Goal: Task Accomplishment & Management: Use online tool/utility

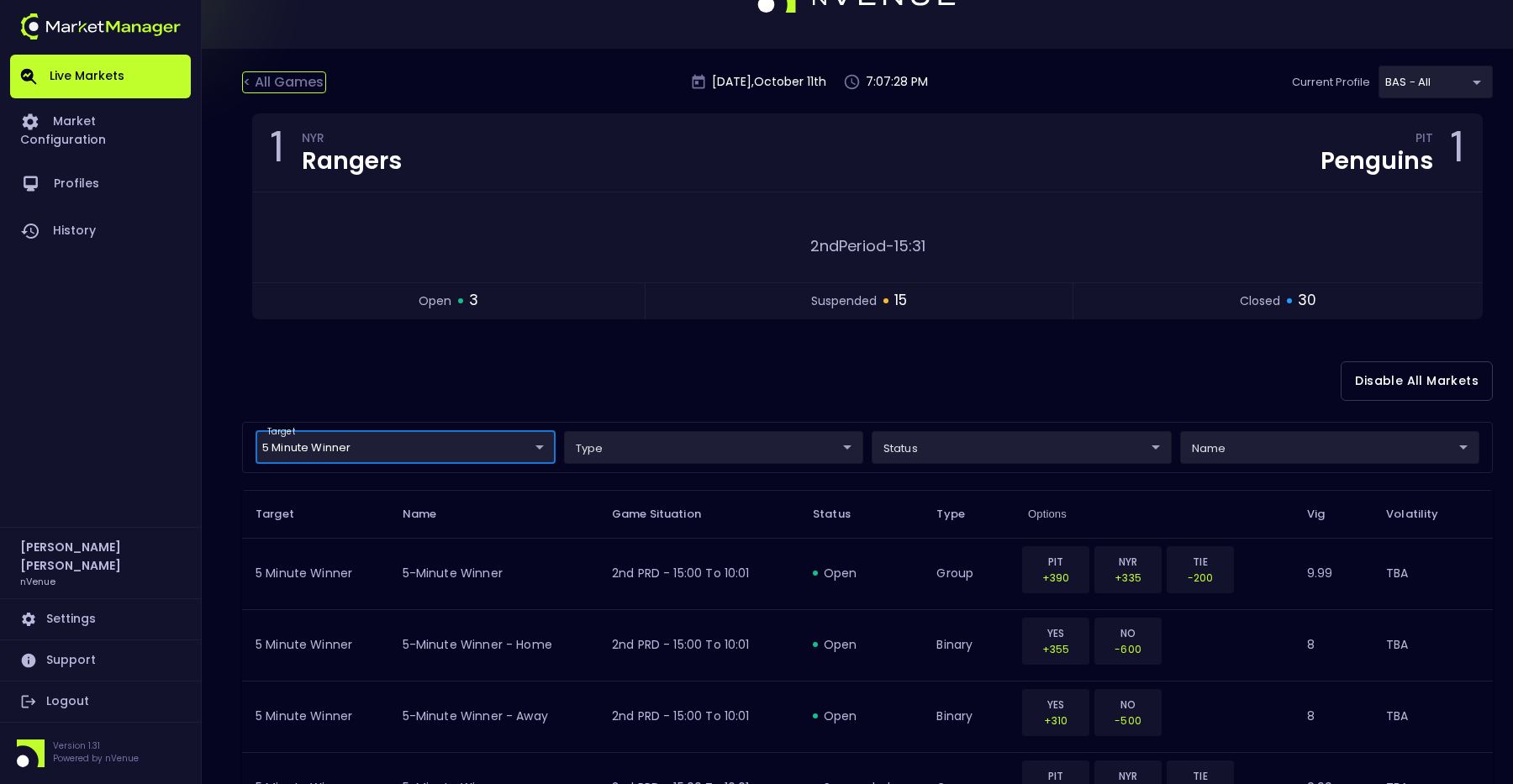
click at [290, 73] on div "< All Games" at bounding box center [284, 82] width 84 height 22
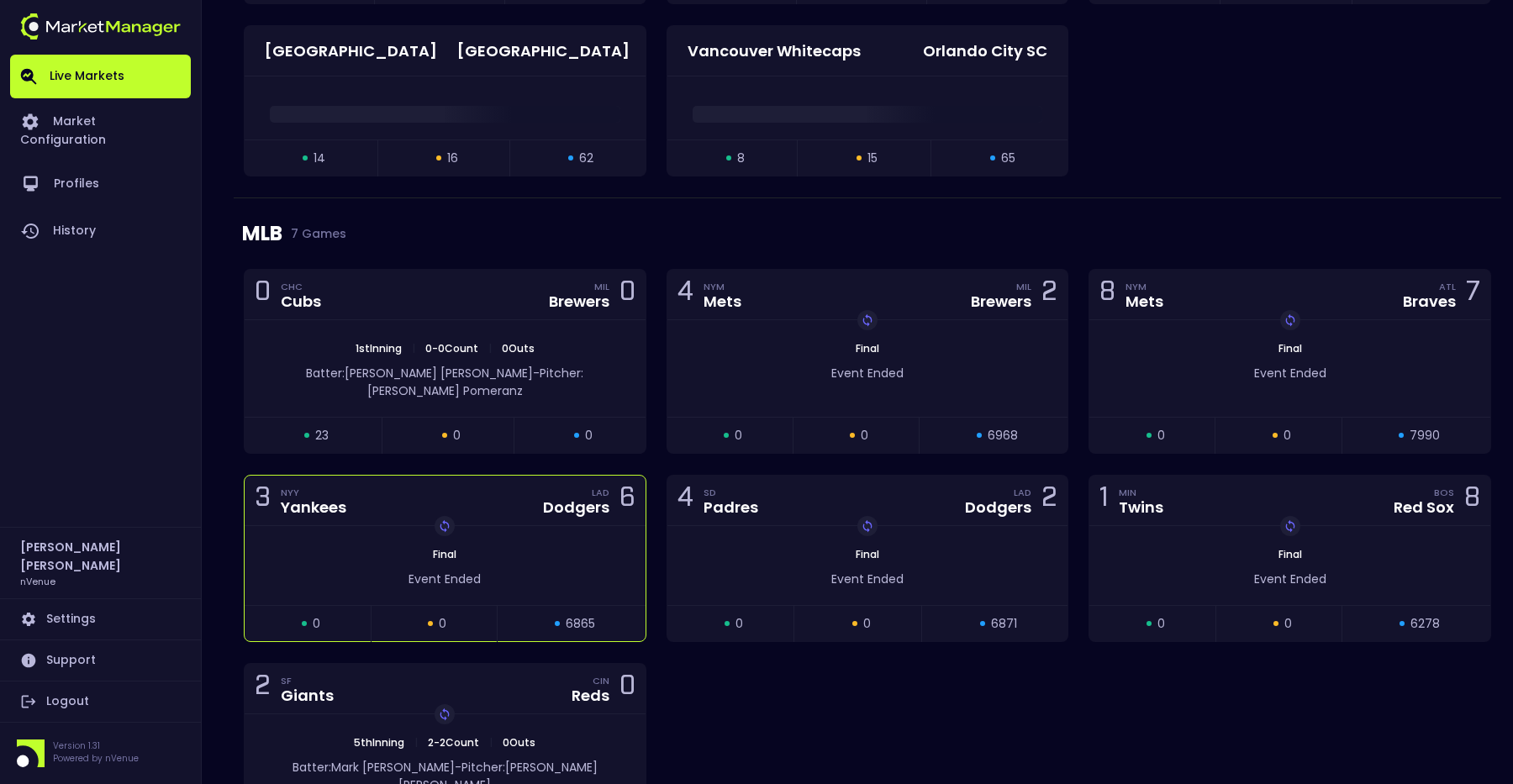
scroll to position [3608, 0]
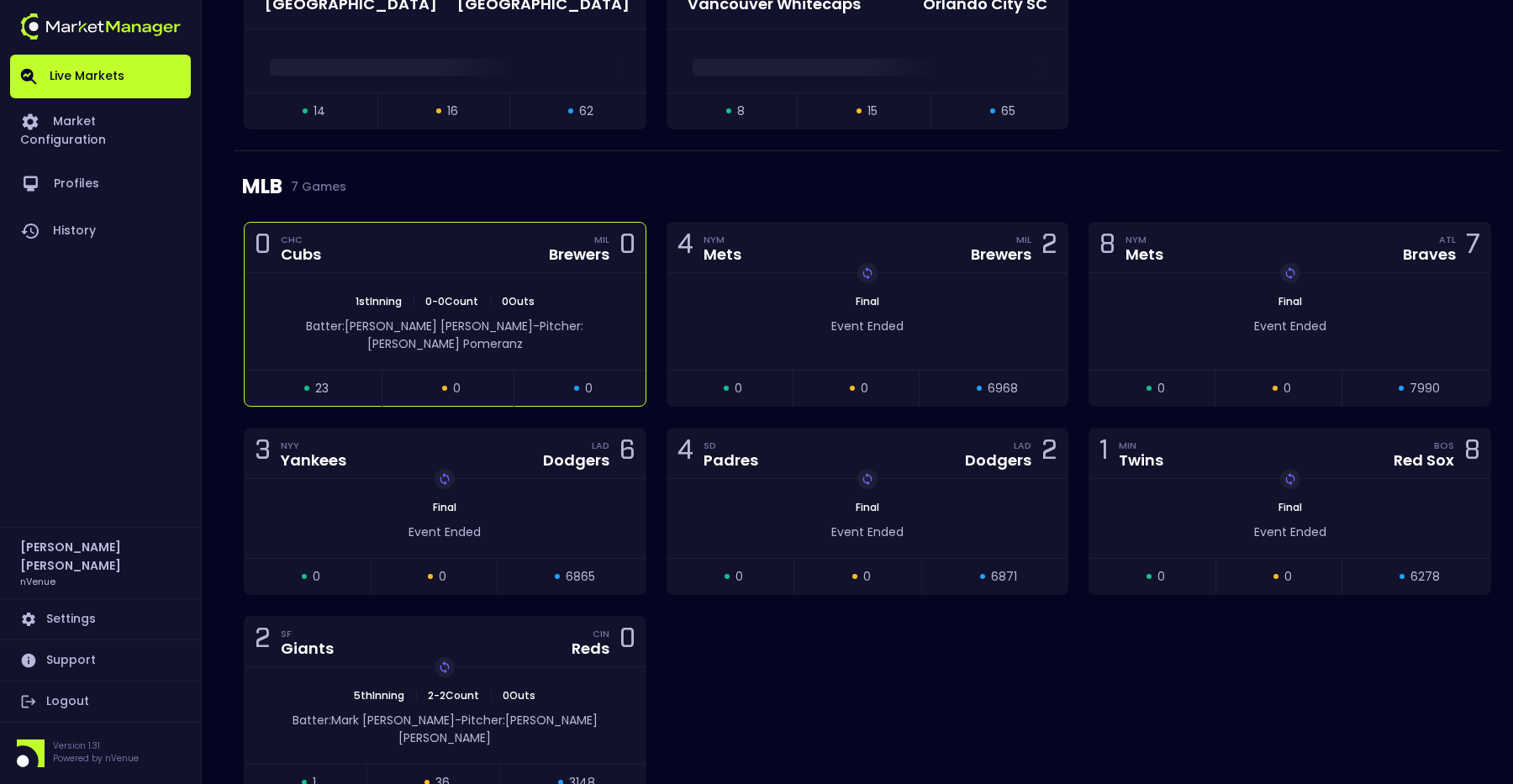
click at [551, 277] on div "1st Inning | 0 - 0 Count | 0 Outs Batter: [PERSON_NAME]: [PERSON_NAME]" at bounding box center [445, 322] width 401 height 97
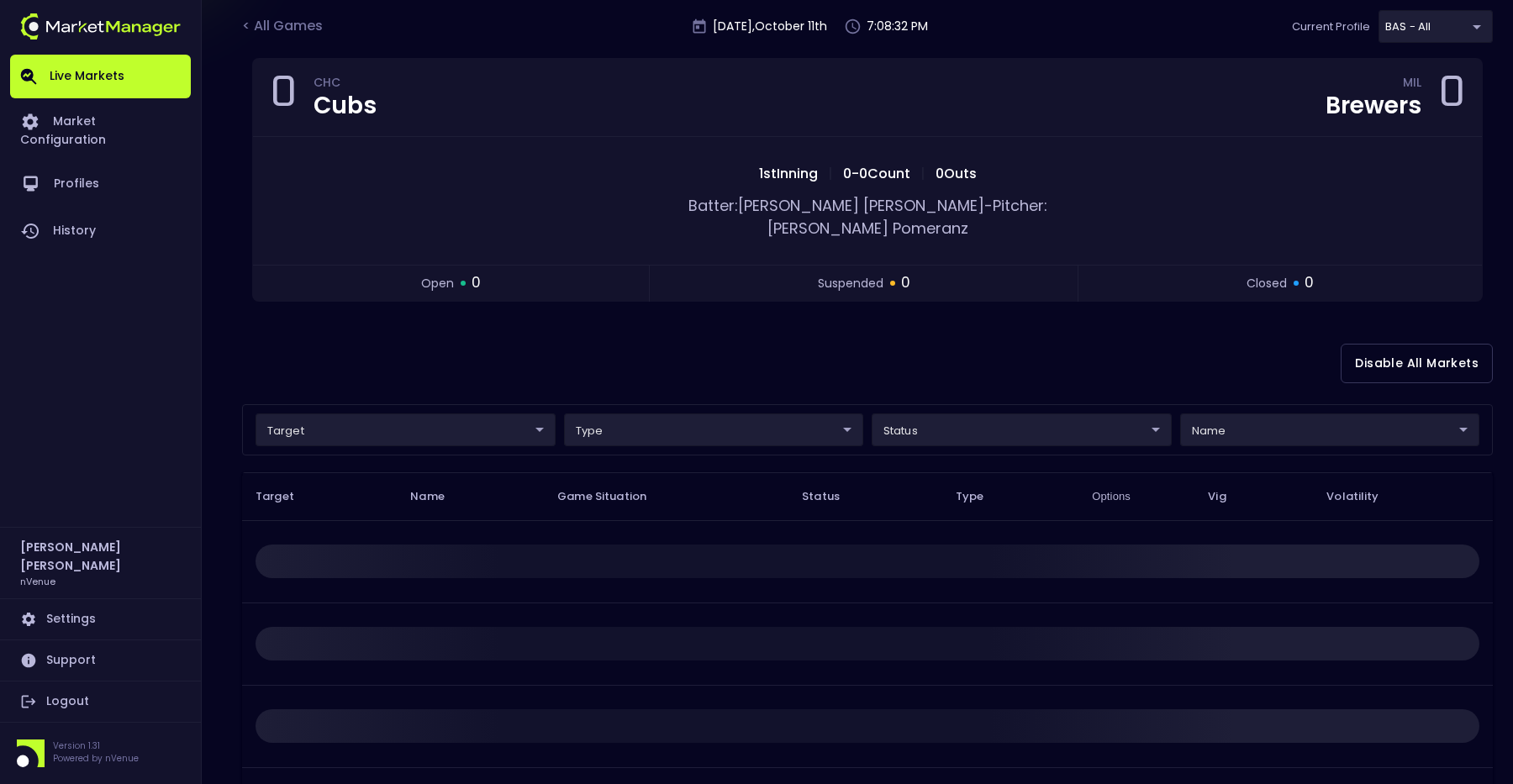
scroll to position [134, 0]
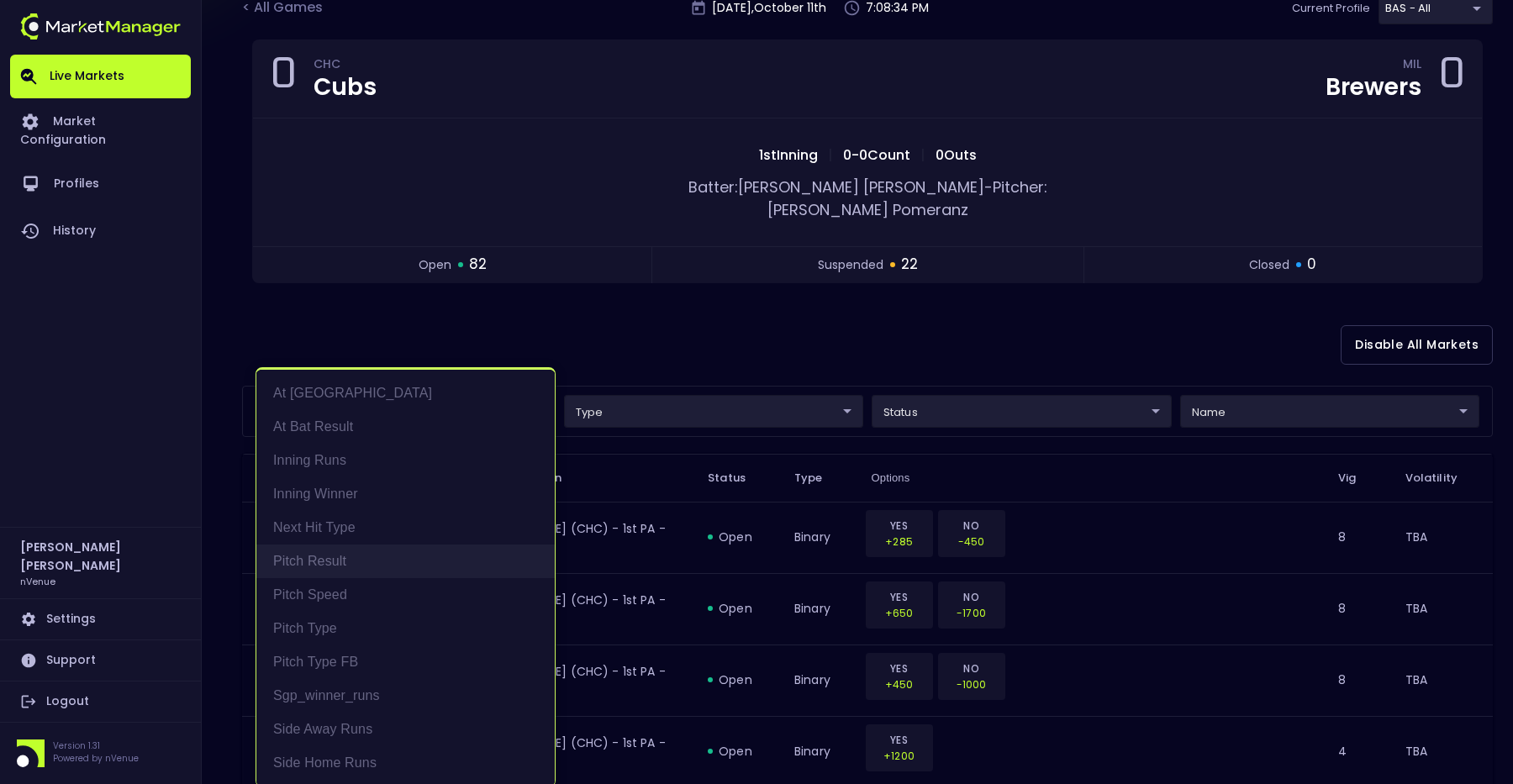
scroll to position [4, 0]
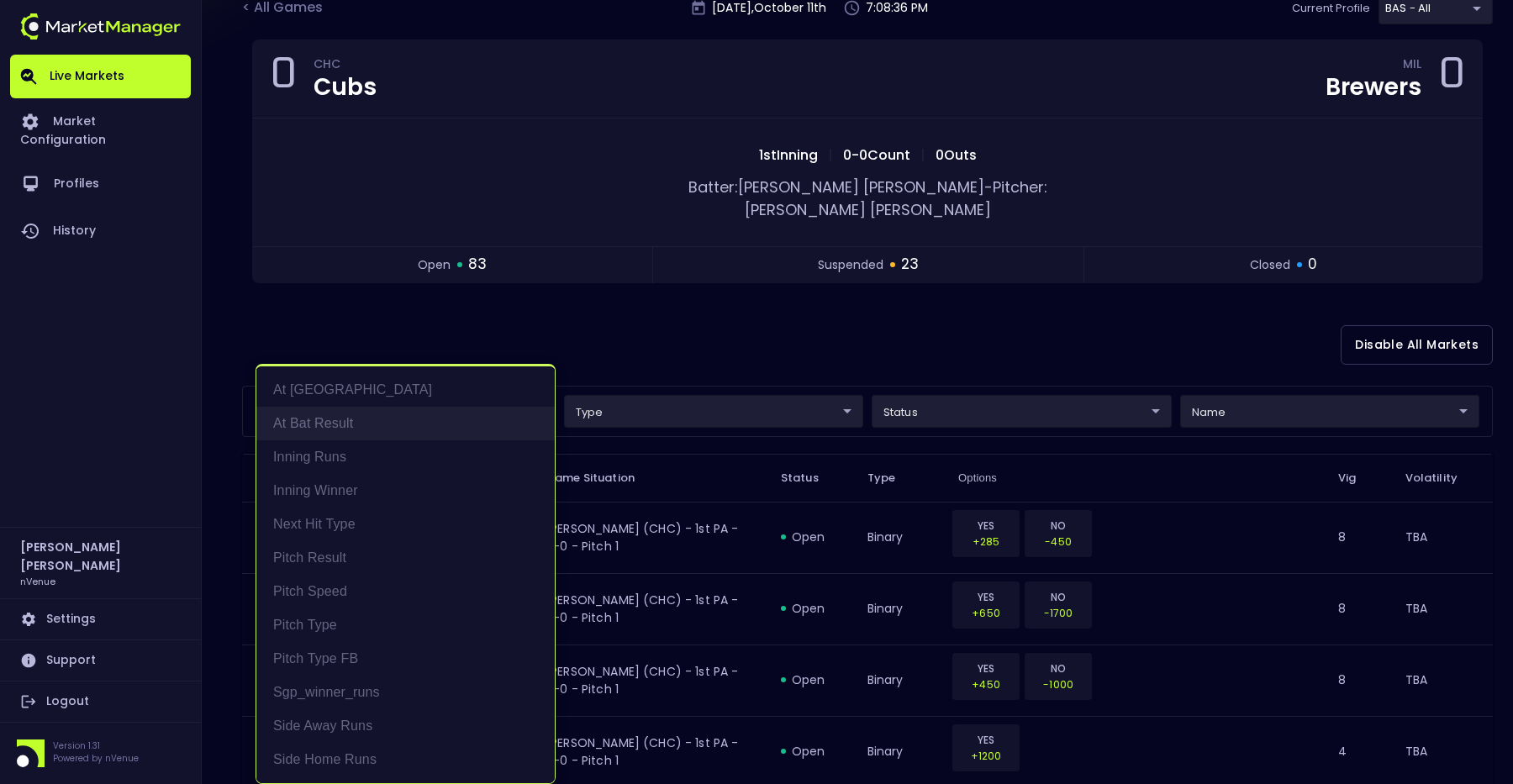
click at [366, 422] on li "At Bat Result" at bounding box center [405, 424] width 298 height 34
type input "At Bat Result"
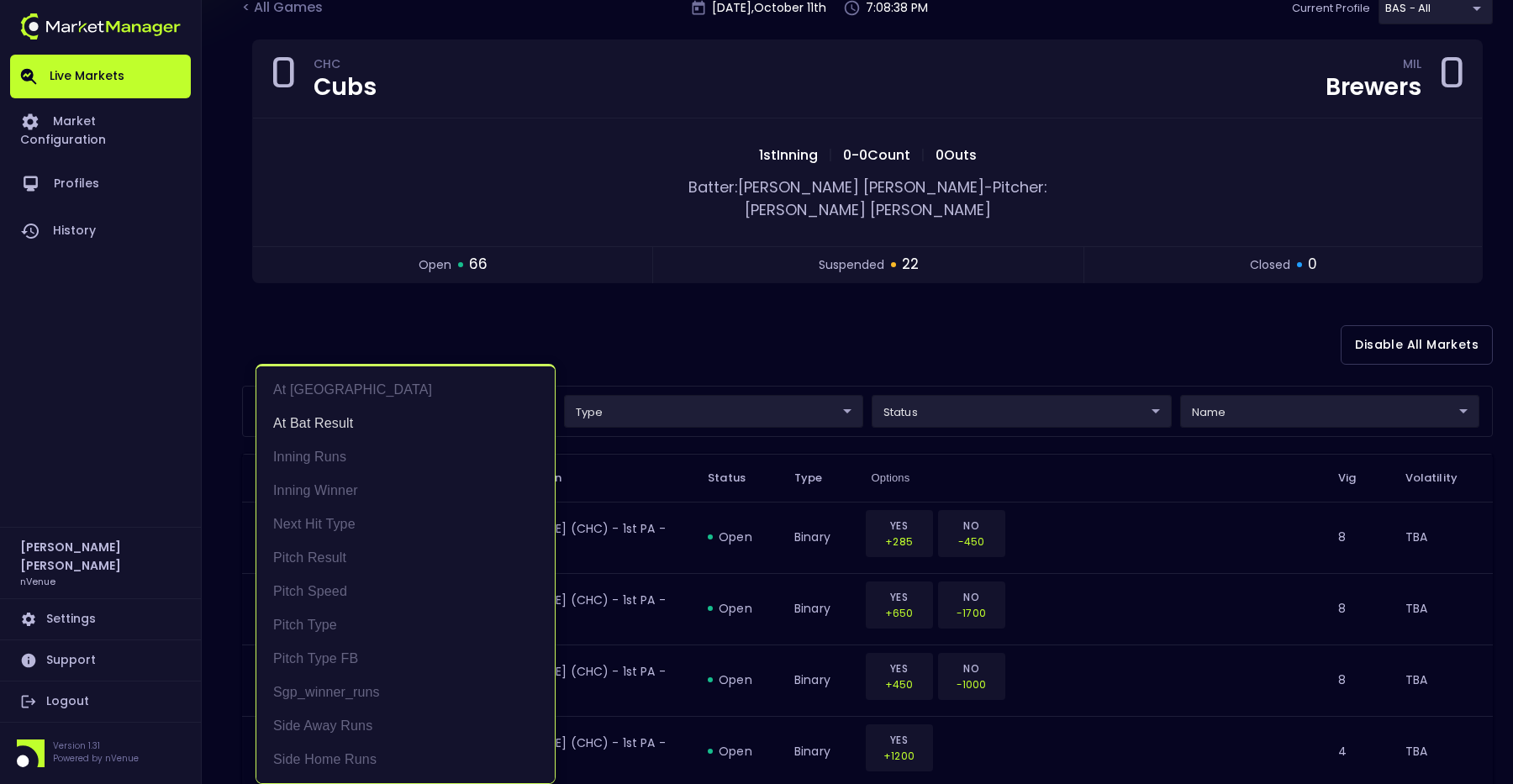
click at [678, 315] on div at bounding box center [756, 392] width 1513 height 784
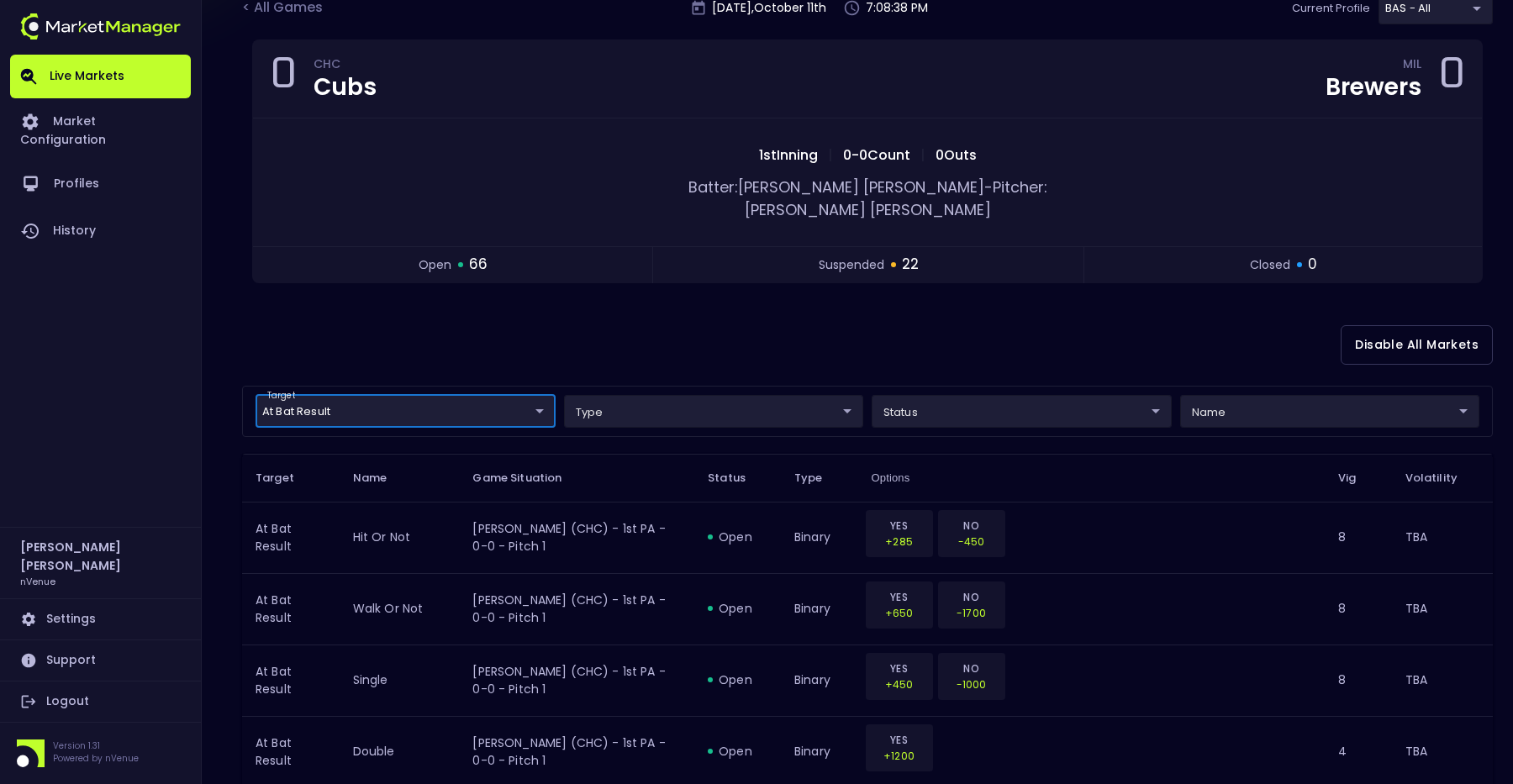
scroll to position [0, 0]
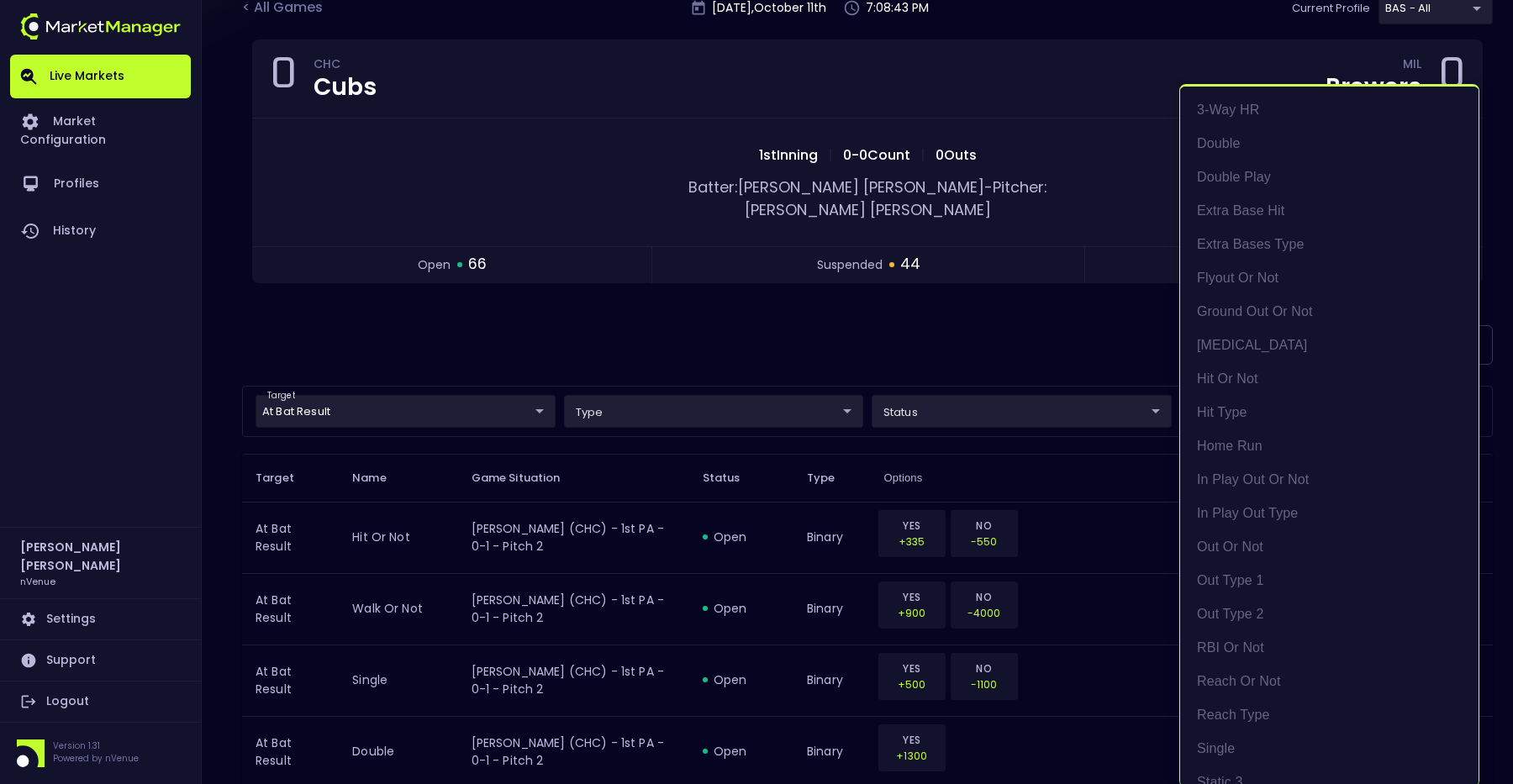
scroll to position [3, 0]
click at [977, 342] on div at bounding box center [756, 392] width 1513 height 784
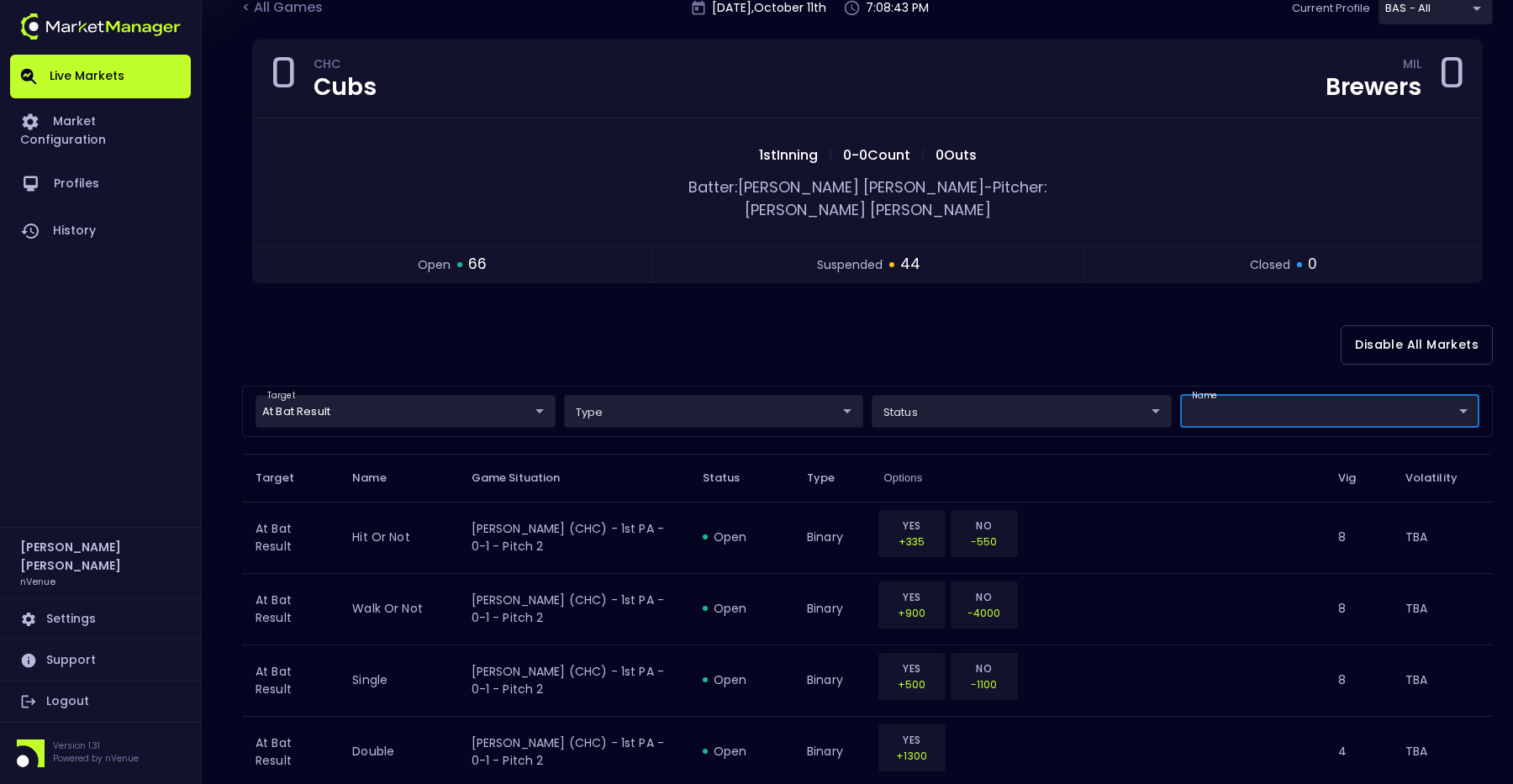
scroll to position [0, 0]
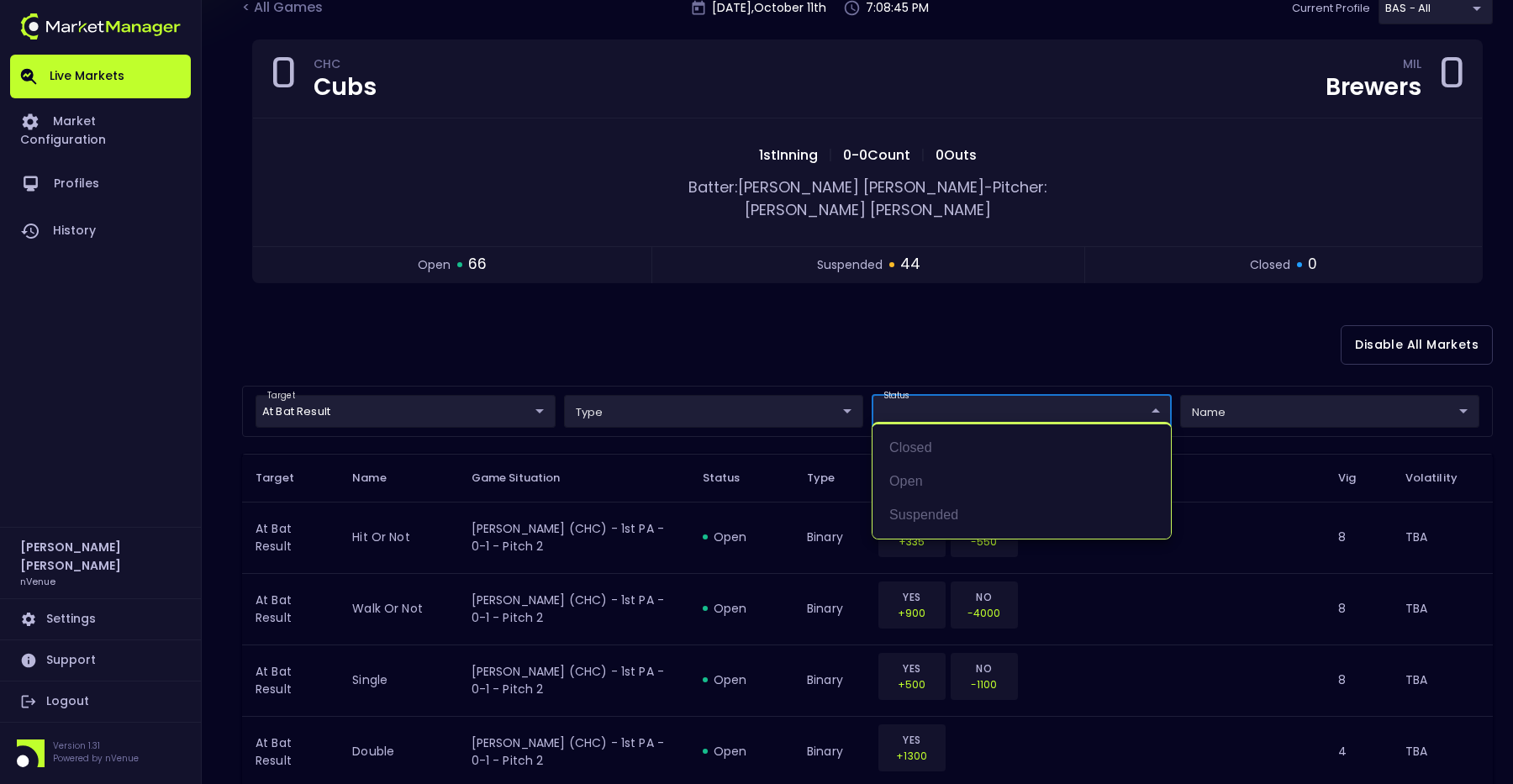
click at [908, 329] on div at bounding box center [756, 392] width 1513 height 784
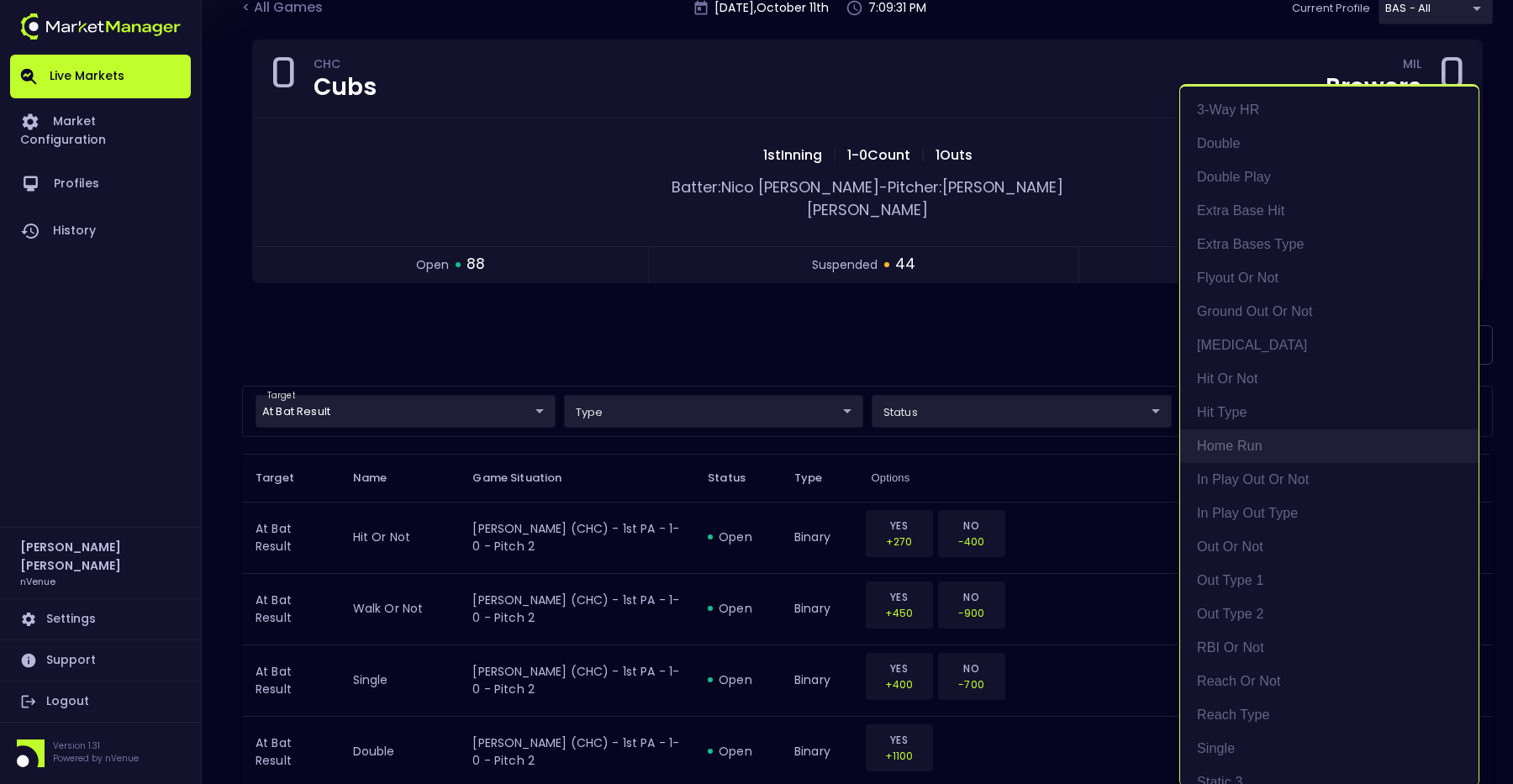
scroll to position [389, 0]
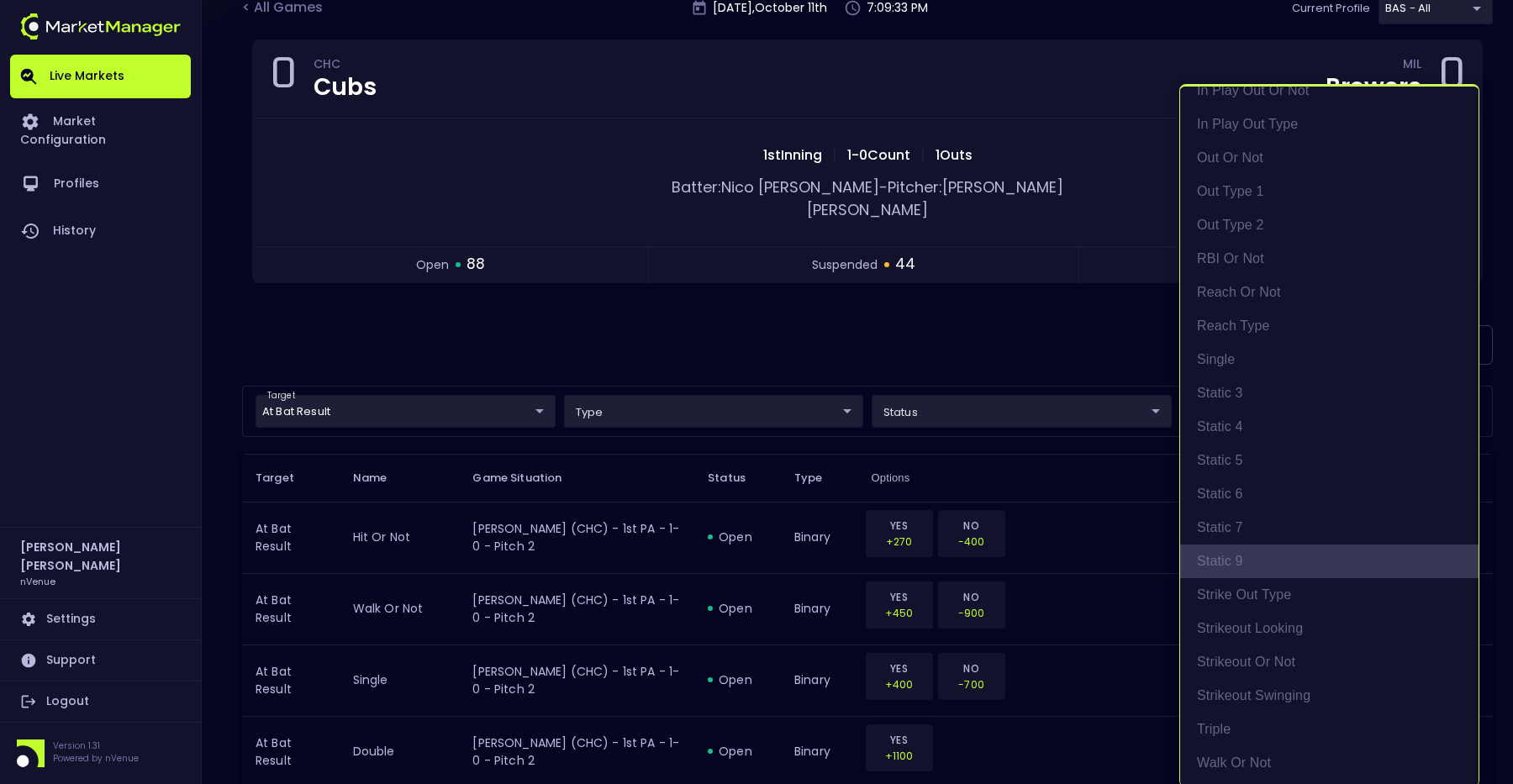
click at [1244, 557] on li "Static 9" at bounding box center [1329, 562] width 298 height 34
type input "Static 9"
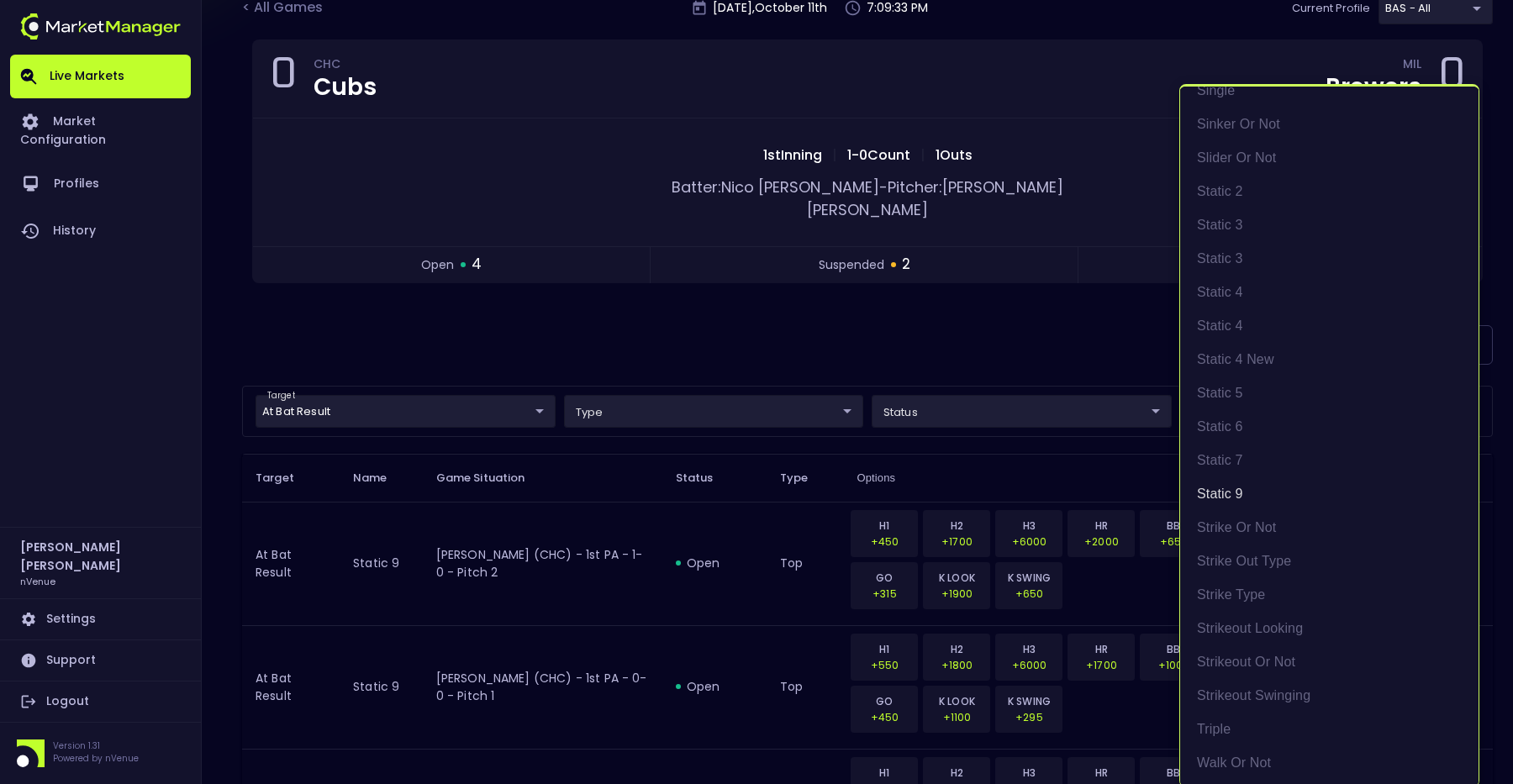
scroll to position [3, 0]
click at [877, 319] on div at bounding box center [756, 392] width 1513 height 784
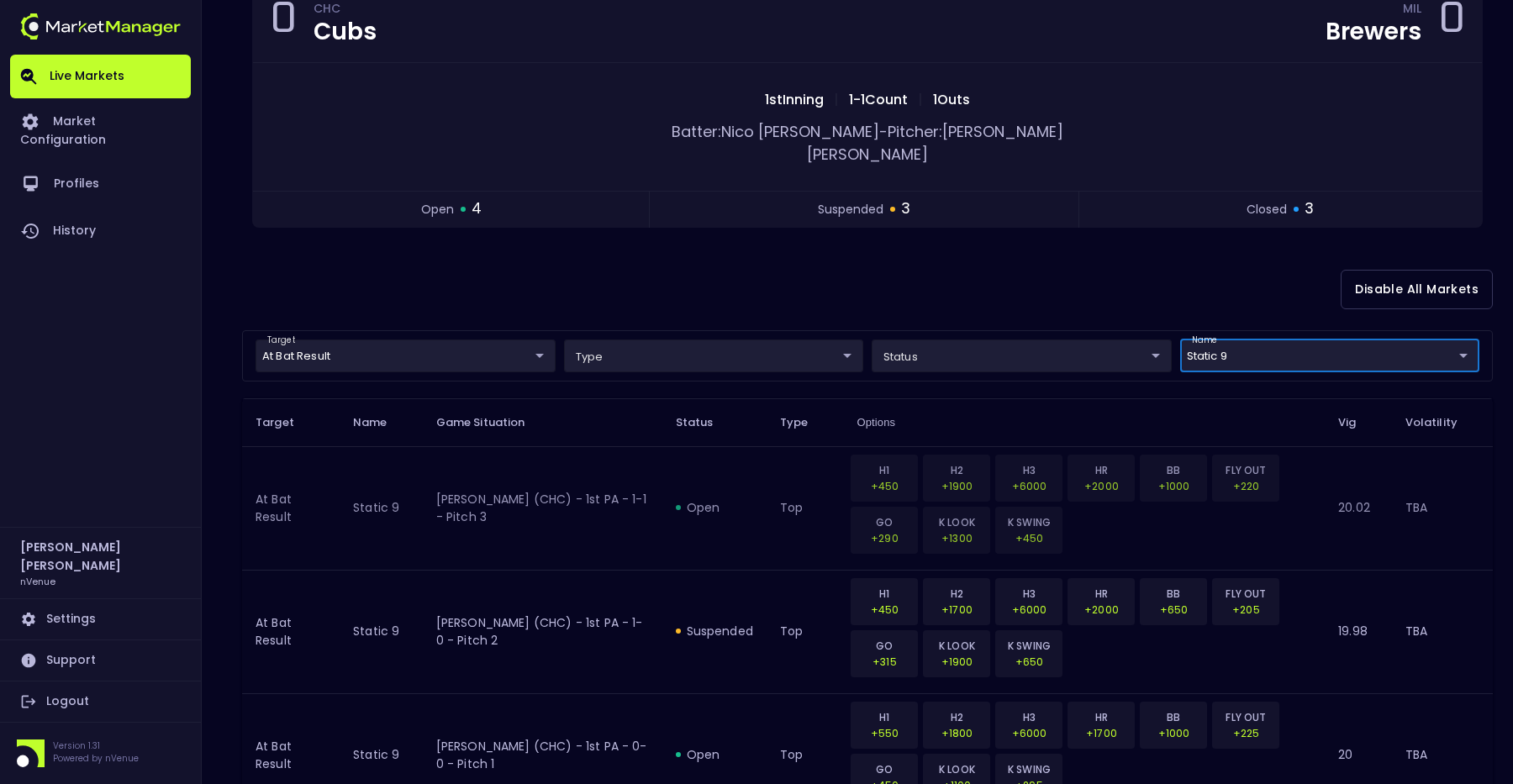
scroll to position [204, 0]
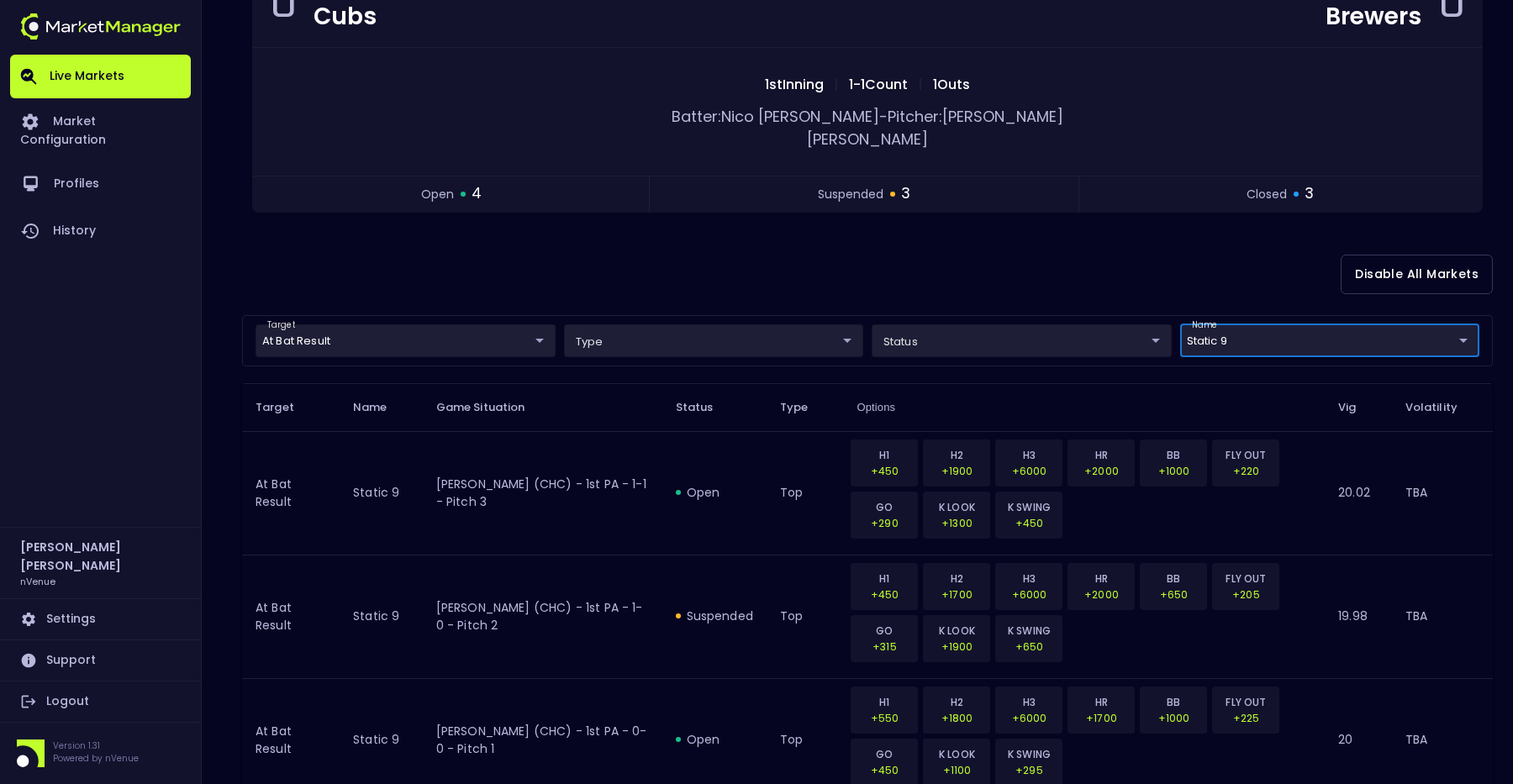
click at [1283, 314] on body "Live Markets Market Configuration Profiles History [PERSON_NAME] nVenue Setting…" at bounding box center [756, 773] width 1513 height 1955
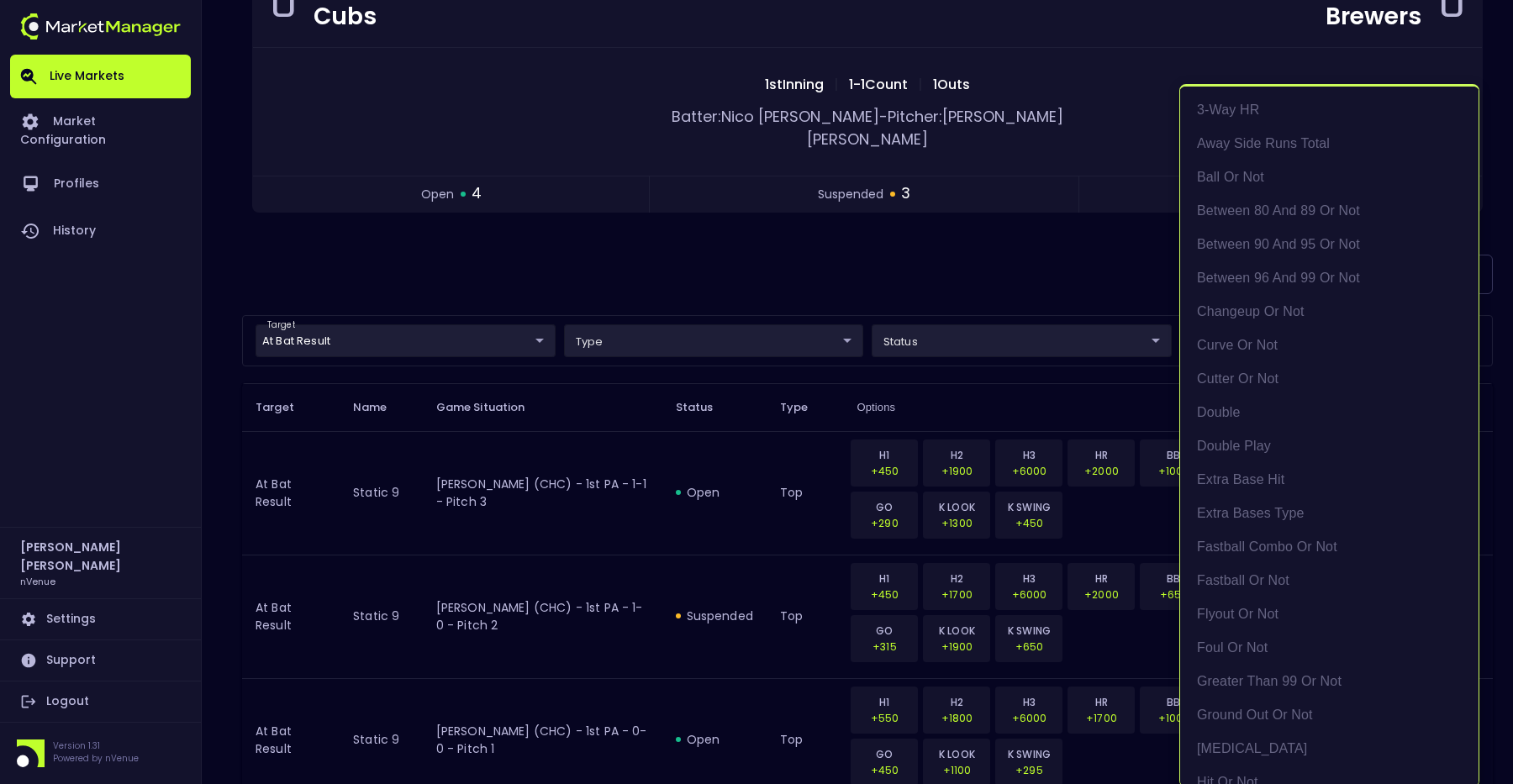
scroll to position [1800, 0]
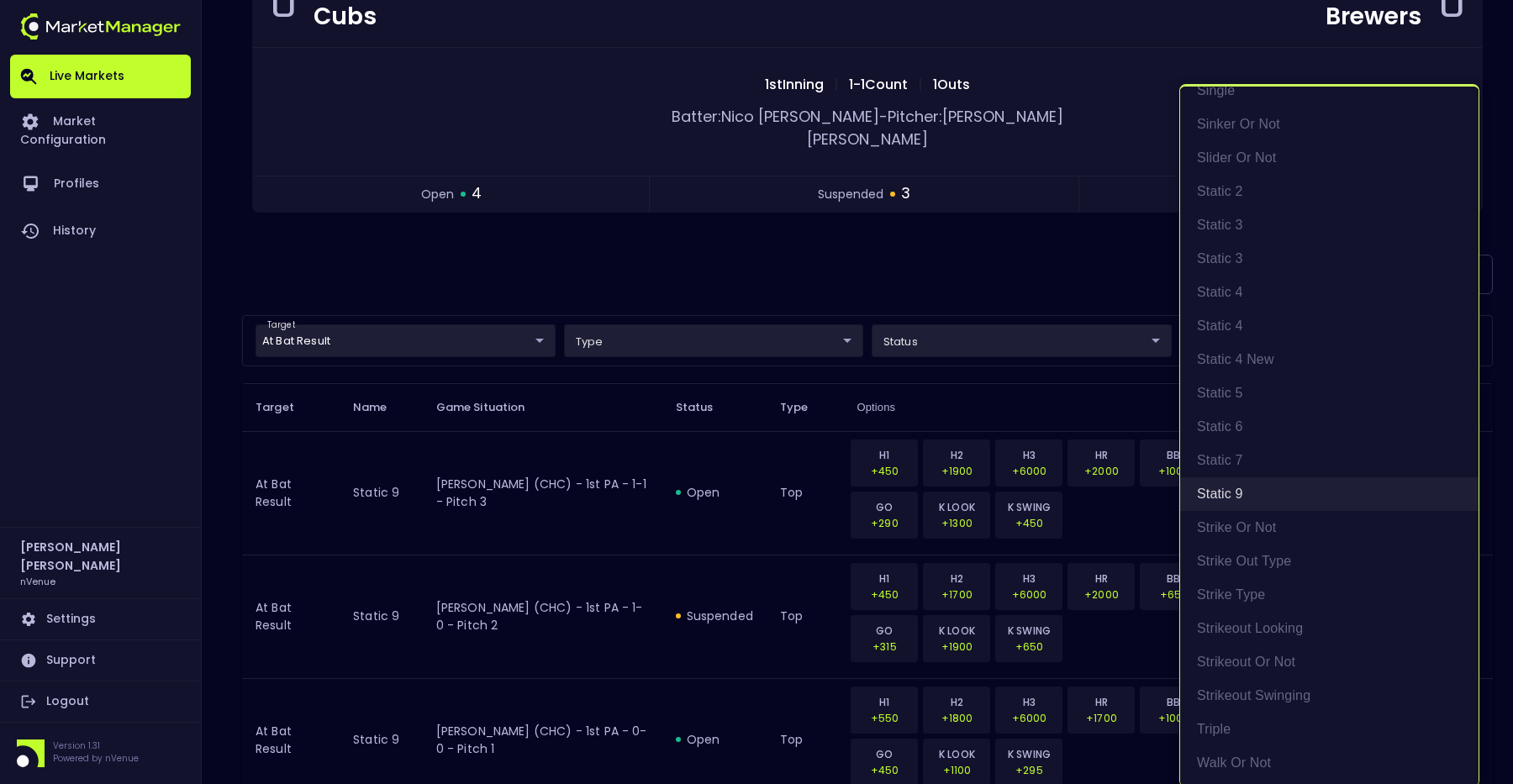
click at [1235, 490] on li "Static 9" at bounding box center [1329, 495] width 298 height 34
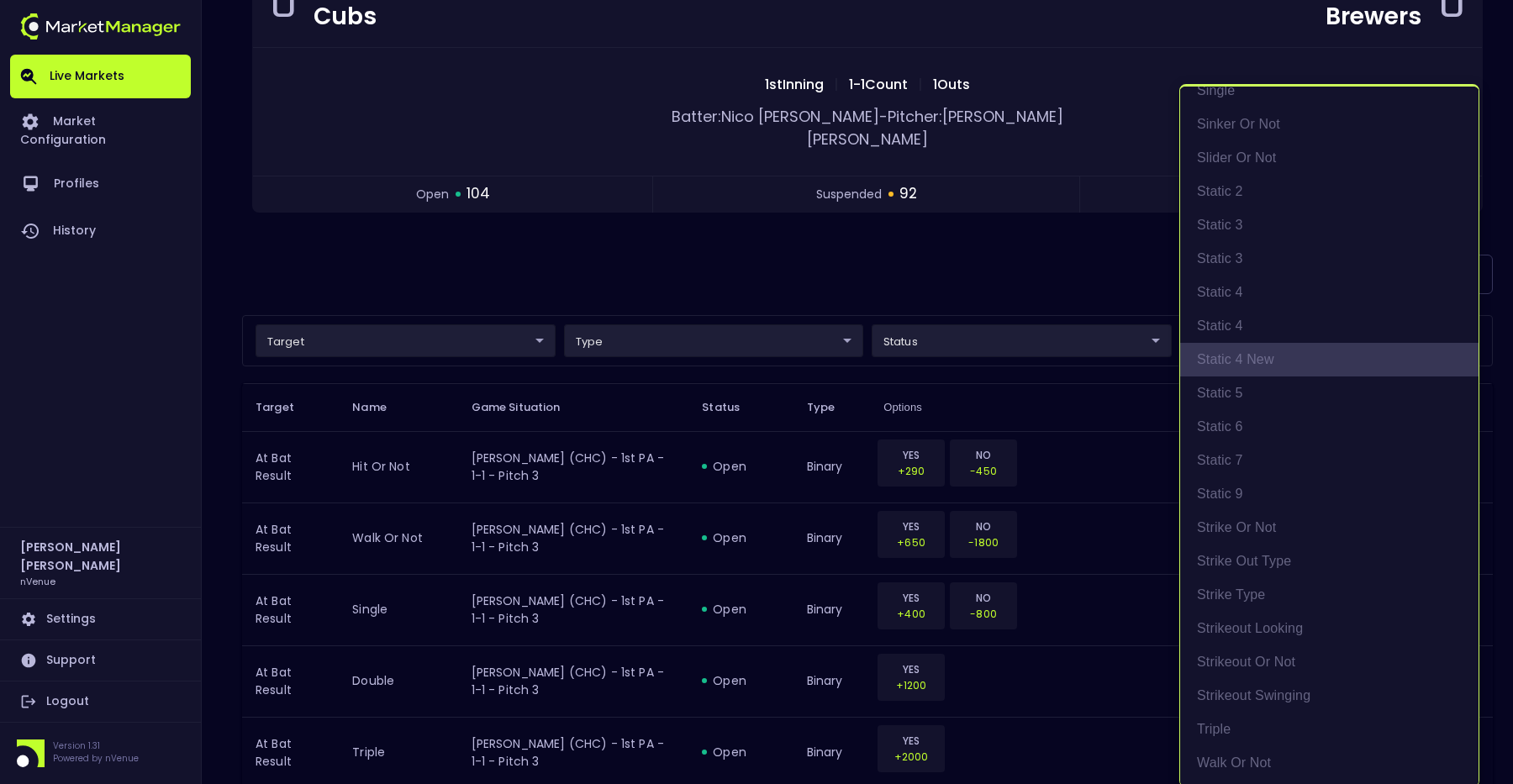
click at [1262, 358] on li "static 4 new" at bounding box center [1329, 360] width 298 height 34
type input "static 4 new"
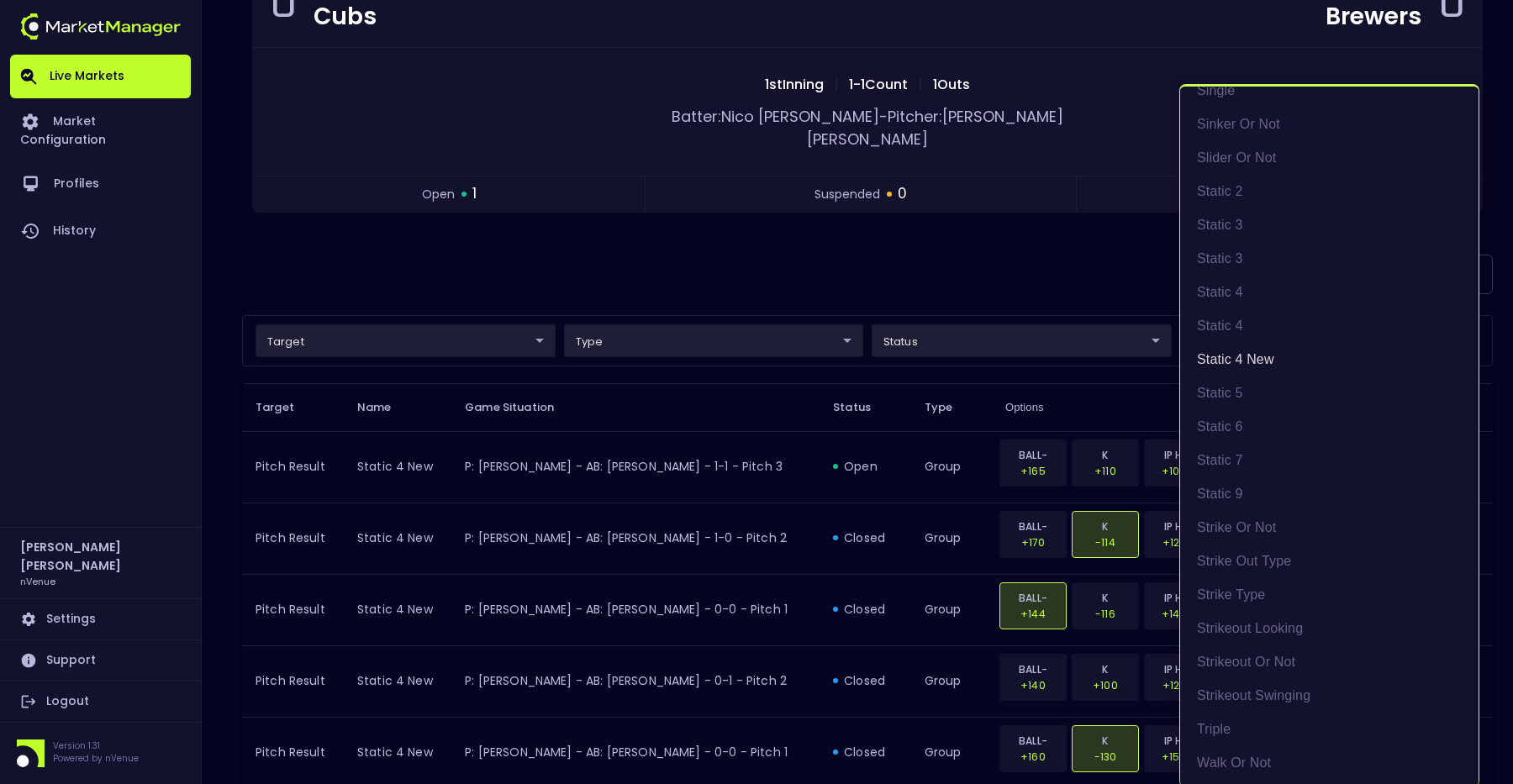
click at [858, 225] on div at bounding box center [756, 392] width 1513 height 784
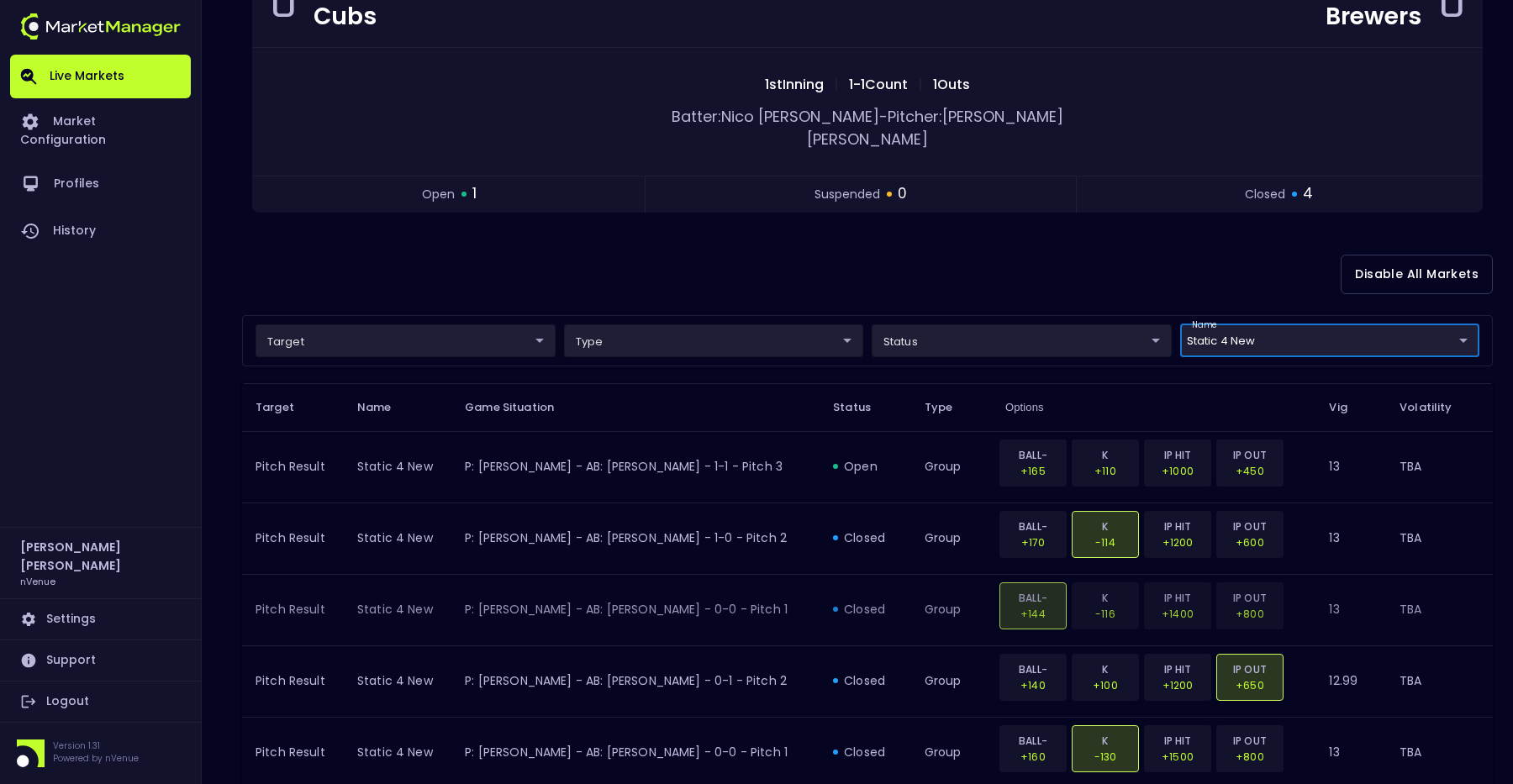
scroll to position [252, 0]
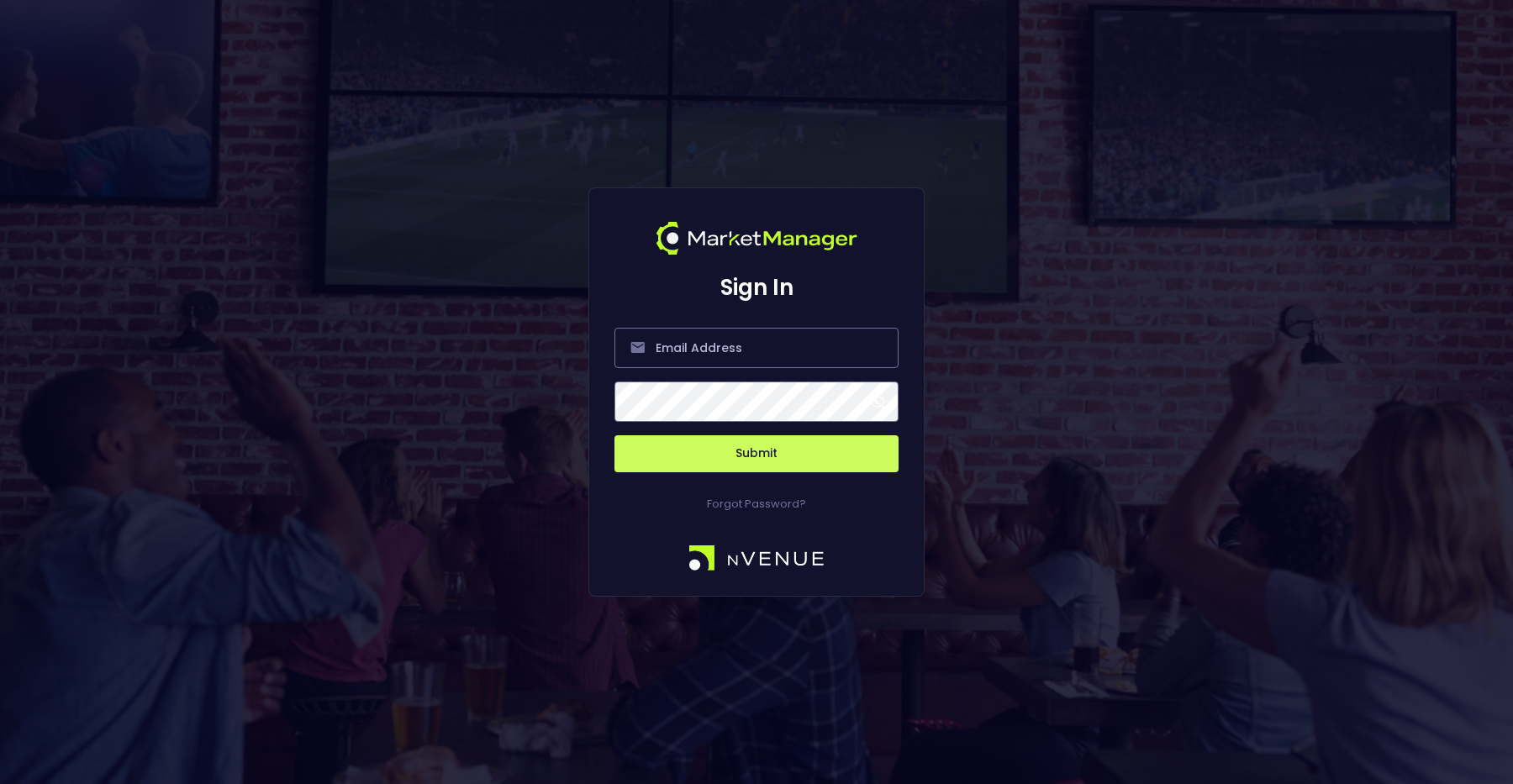
click at [688, 326] on form "Submit" at bounding box center [756, 390] width 284 height 165
click at [692, 336] on input "email" at bounding box center [756, 348] width 284 height 40
type input "[PERSON_NAME][EMAIL_ADDRESS][DOMAIN_NAME]"
click at [768, 458] on button "Submit" at bounding box center [756, 453] width 284 height 37
